Goal: Find specific page/section: Find specific page/section

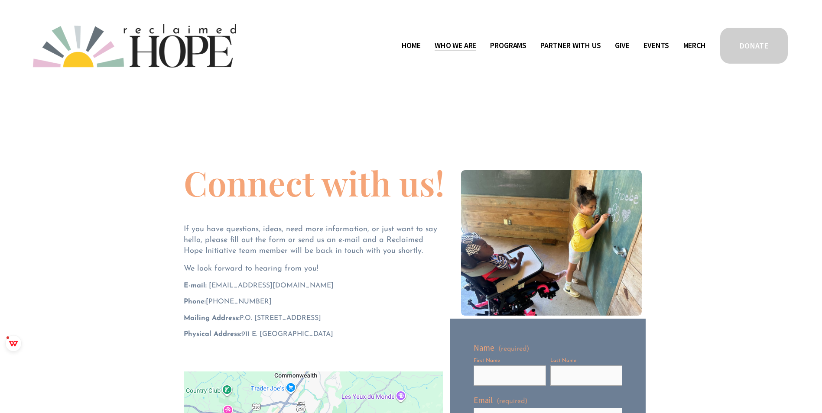
click at [0, 0] on span "Thrive Support Groups" at bounding box center [0, 0] width 0 height 0
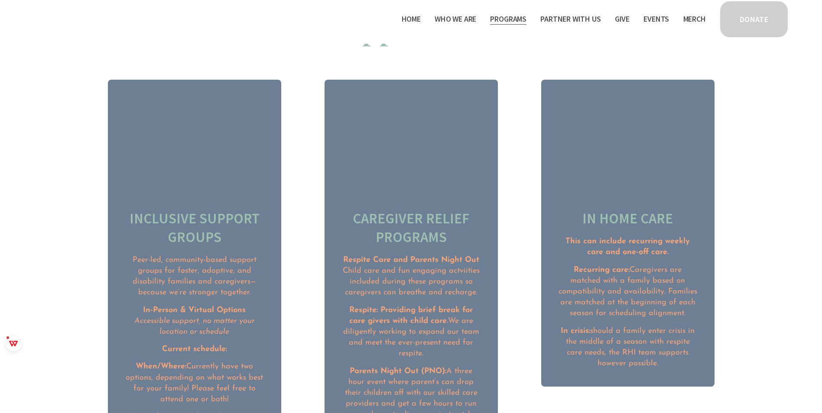
scroll to position [1083, 0]
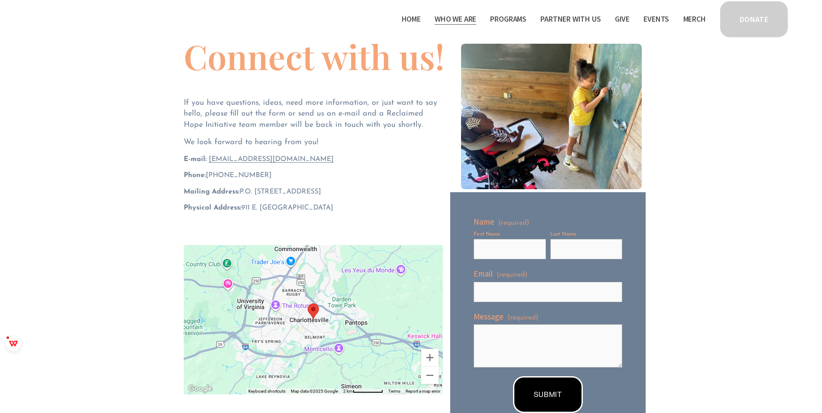
scroll to position [43, 0]
